Goal: Transaction & Acquisition: Download file/media

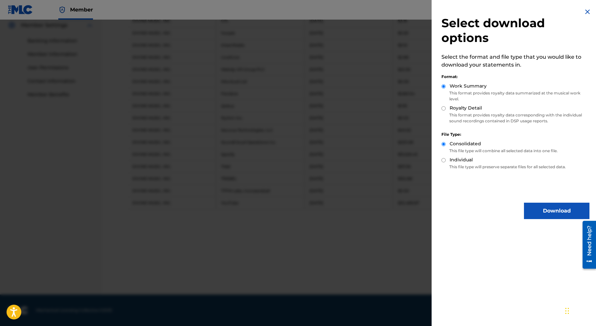
click at [452, 112] on p "This format provides royalty data corresponding with the individual sound recor…" at bounding box center [515, 118] width 148 height 12
click at [442, 108] on input "Royalty Detail" at bounding box center [443, 108] width 4 height 4
radio input "true"
click at [548, 206] on button "Download" at bounding box center [556, 210] width 65 height 16
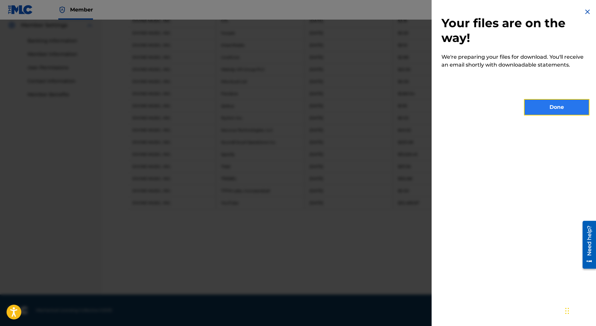
click at [553, 106] on button "Done" at bounding box center [556, 107] width 65 height 16
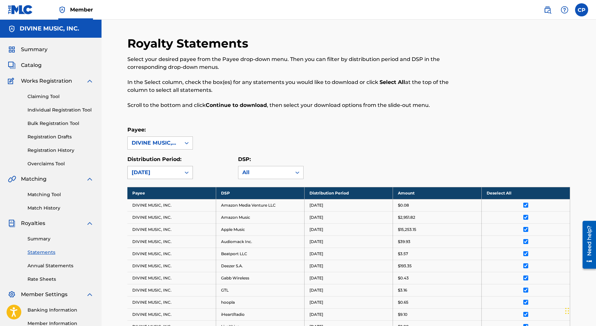
click at [169, 172] on div "[DATE]" at bounding box center [154, 172] width 45 height 8
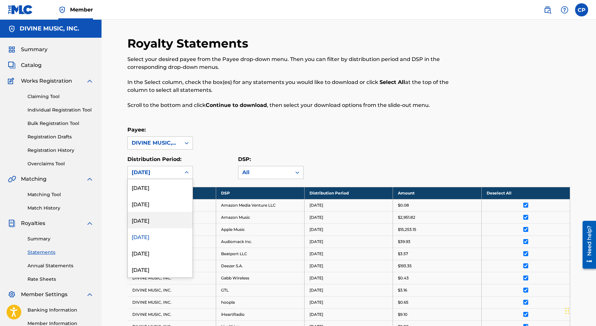
click at [162, 218] on div "[DATE]" at bounding box center [160, 220] width 65 height 16
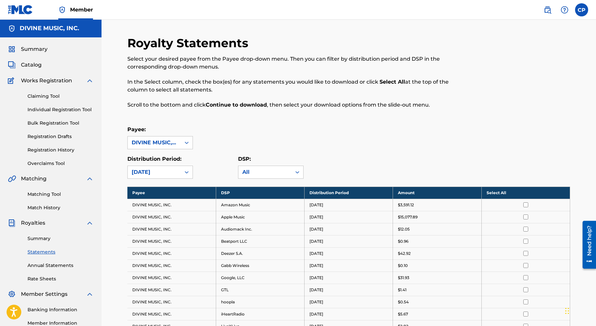
click at [500, 194] on th "Select All" at bounding box center [525, 192] width 88 height 12
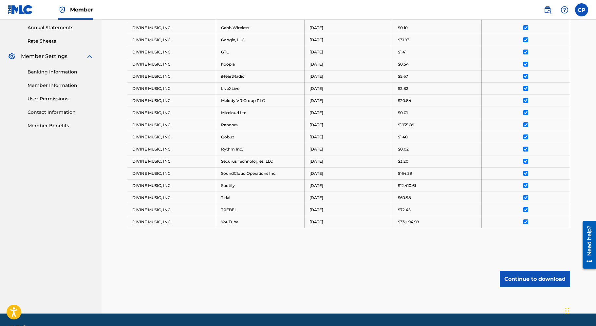
scroll to position [239, 0]
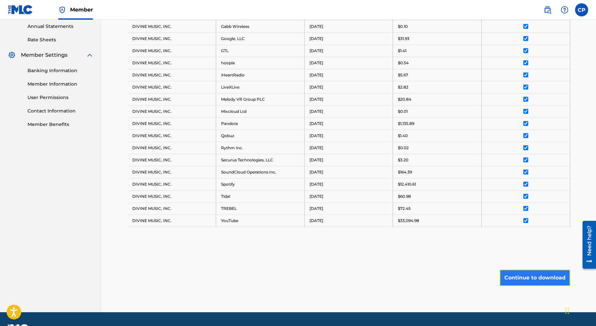
click at [552, 279] on button "Continue to download" at bounding box center [535, 277] width 70 height 16
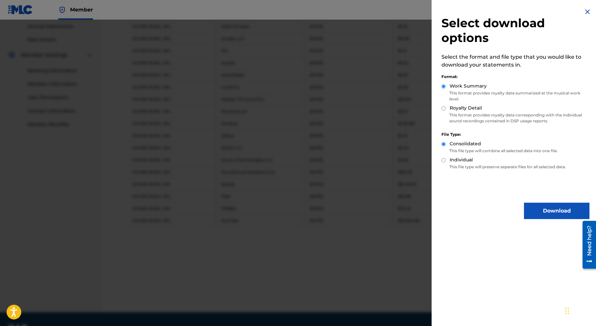
click at [466, 106] on label "Royalty Detail" at bounding box center [466, 107] width 32 height 7
click at [446, 106] on input "Royalty Detail" at bounding box center [443, 108] width 4 height 4
radio input "true"
click at [563, 211] on button "Download" at bounding box center [556, 210] width 65 height 16
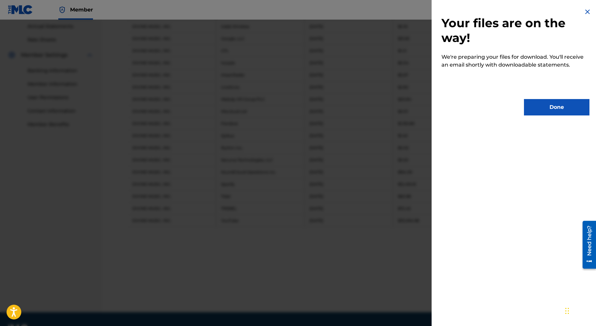
scroll to position [239, 0]
click at [546, 106] on button "Done" at bounding box center [556, 107] width 65 height 16
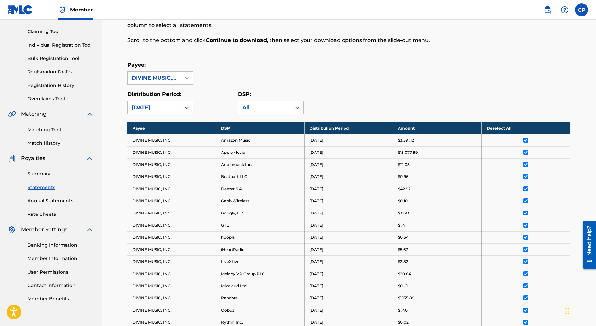
scroll to position [0, 0]
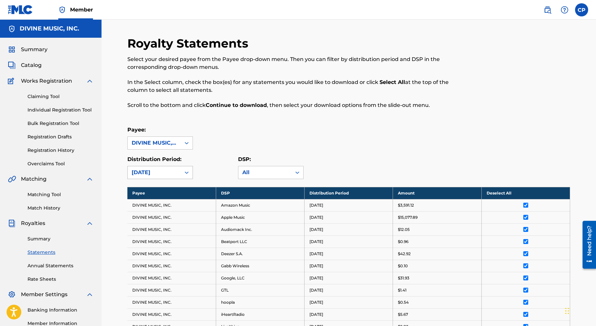
click at [162, 171] on div "[DATE]" at bounding box center [154, 172] width 45 height 8
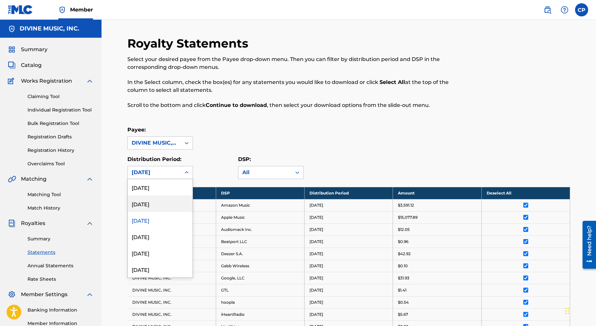
click at [154, 205] on div "[DATE]" at bounding box center [160, 203] width 65 height 16
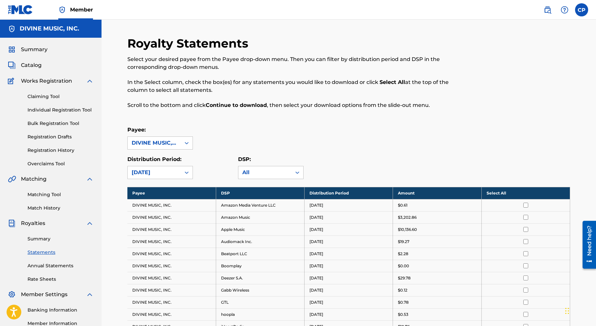
click at [509, 193] on th "Select All" at bounding box center [525, 193] width 88 height 12
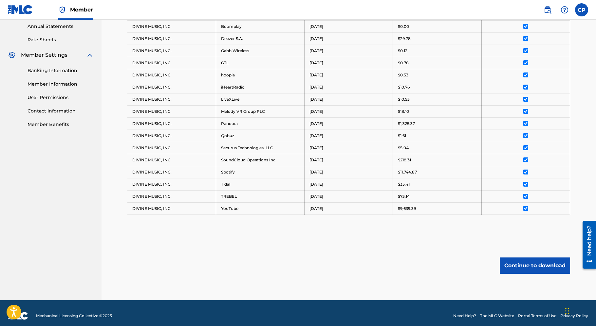
scroll to position [245, 0]
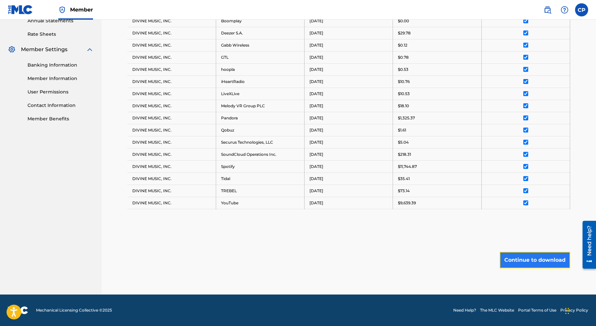
click at [545, 255] on button "Continue to download" at bounding box center [535, 260] width 70 height 16
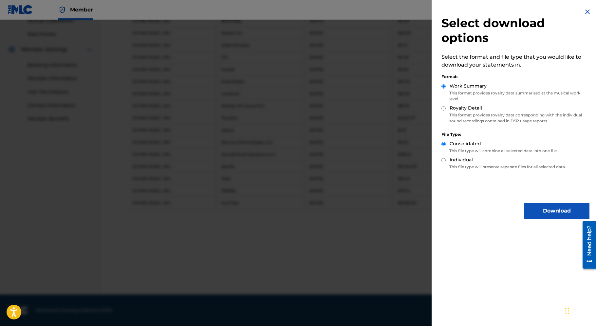
click at [444, 106] on input "Royalty Detail" at bounding box center [443, 108] width 4 height 4
radio input "true"
click at [541, 210] on button "Download" at bounding box center [556, 210] width 65 height 16
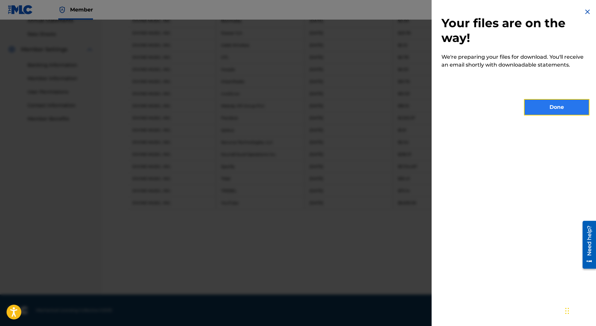
click at [557, 114] on button "Done" at bounding box center [556, 107] width 65 height 16
